Goal: Find specific page/section: Find specific page/section

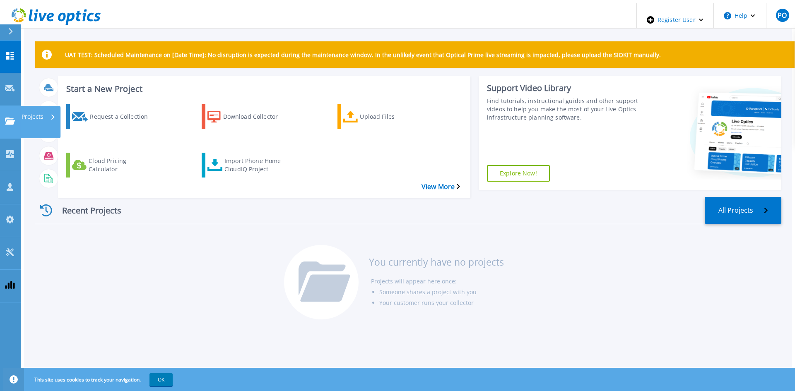
click at [21, 106] on div "Projects" at bounding box center [40, 122] width 40 height 32
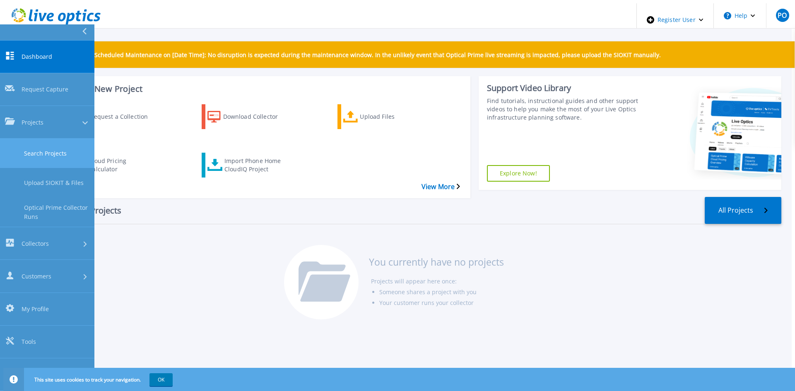
click at [49, 139] on link "Search Projects" at bounding box center [47, 153] width 94 height 29
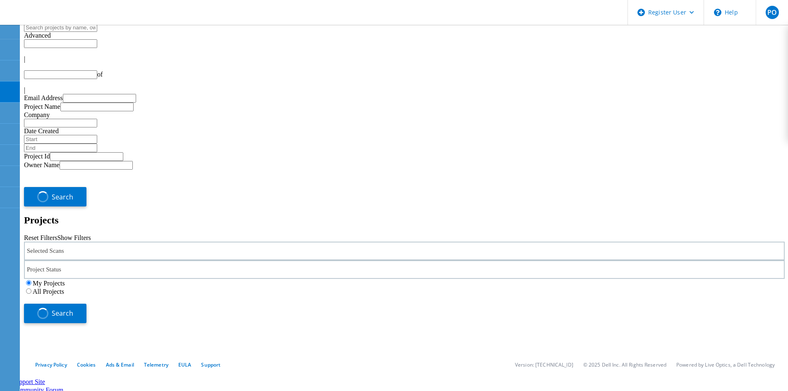
type input "1"
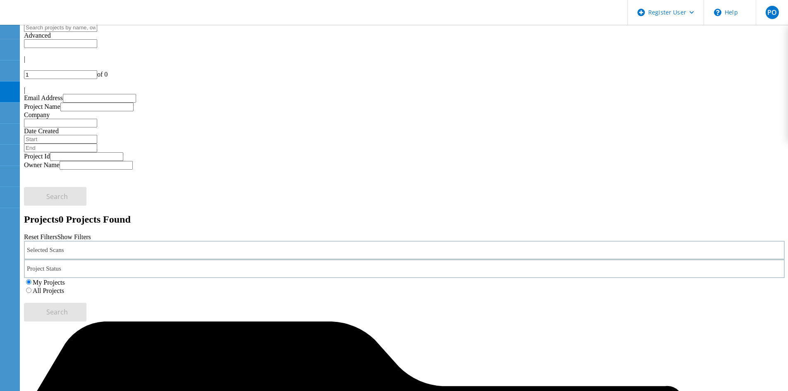
click at [64, 287] on label "All Projects" at bounding box center [48, 290] width 31 height 7
click at [31, 288] on input "All Projects" at bounding box center [28, 290] width 5 height 5
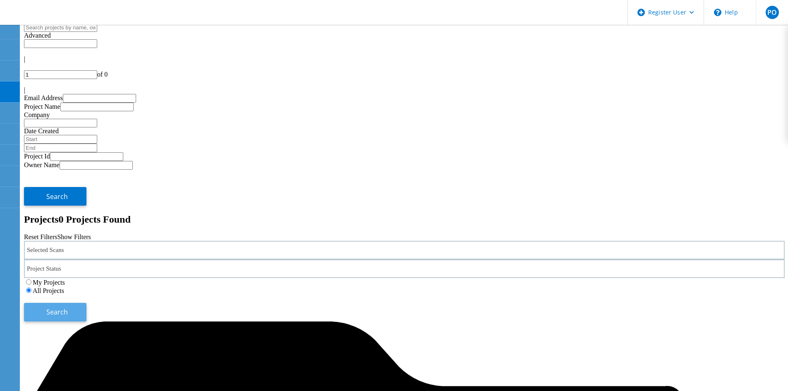
click at [86, 303] on button "Search" at bounding box center [55, 312] width 62 height 19
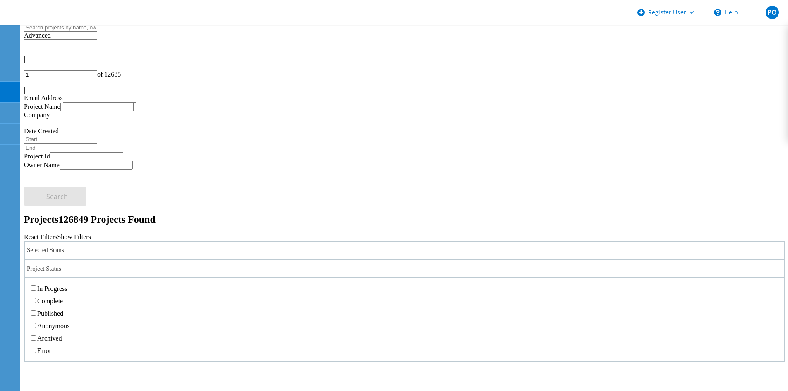
click at [335, 259] on div "Project Status" at bounding box center [404, 268] width 761 height 19
click at [63, 310] on label "Published" at bounding box center [50, 313] width 26 height 7
click at [36, 310] on input "Published" at bounding box center [33, 312] width 5 height 5
click at [63, 298] on label "Complete" at bounding box center [50, 301] width 26 height 7
click at [36, 298] on input "Complete" at bounding box center [33, 300] width 5 height 5
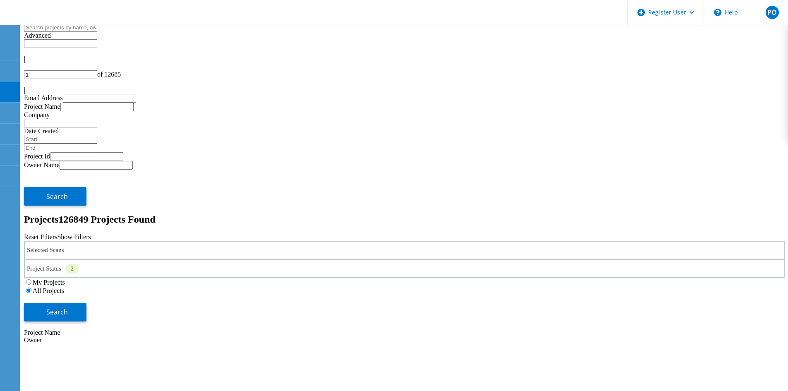
click at [528, 233] on div "Reset Filters Show Filters" at bounding box center [404, 236] width 761 height 7
click at [68, 307] on span "Search" at bounding box center [57, 311] width 22 height 9
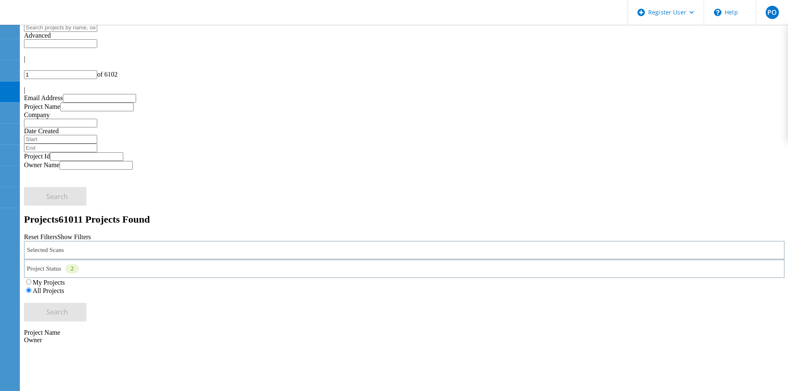
click at [134, 241] on div "Selected Scans" at bounding box center [404, 250] width 761 height 19
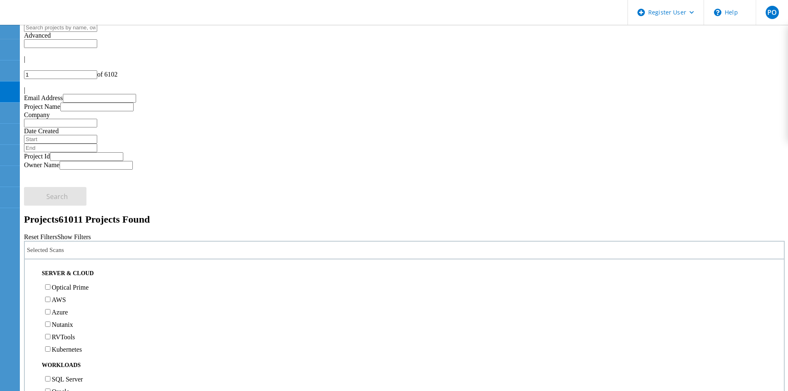
click at [89, 284] on label "Optical Prime" at bounding box center [70, 287] width 37 height 7
click at [50, 284] on input "Optical Prime" at bounding box center [47, 286] width 5 height 5
click at [68, 307] on span "Search" at bounding box center [57, 311] width 22 height 9
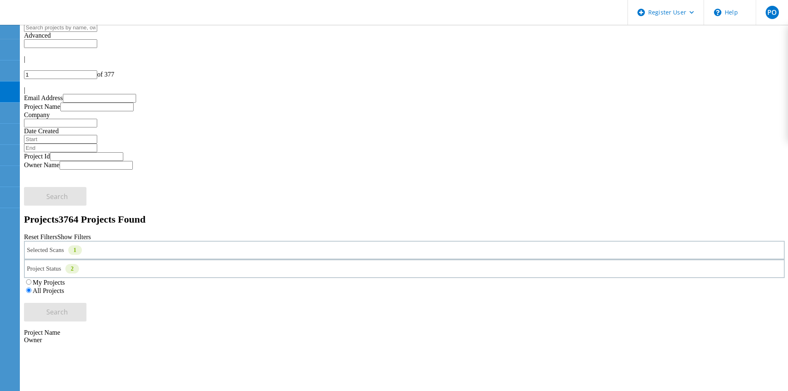
drag, startPoint x: 118, startPoint y: 225, endPoint x: 137, endPoint y: 226, distance: 18.7
copy span "785452"
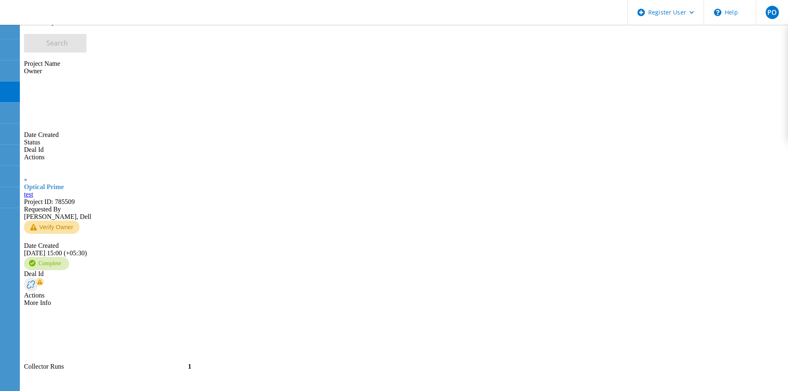
scroll to position [290, 0]
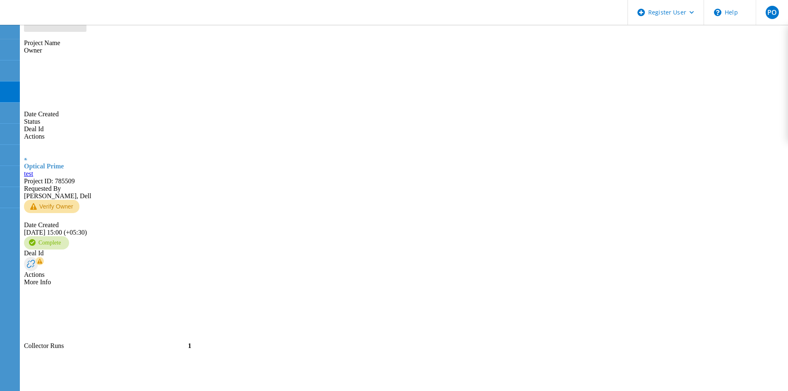
drag, startPoint x: 119, startPoint y: 220, endPoint x: 139, endPoint y: 222, distance: 20.0
copy span "785411"
